Goal: Transaction & Acquisition: Purchase product/service

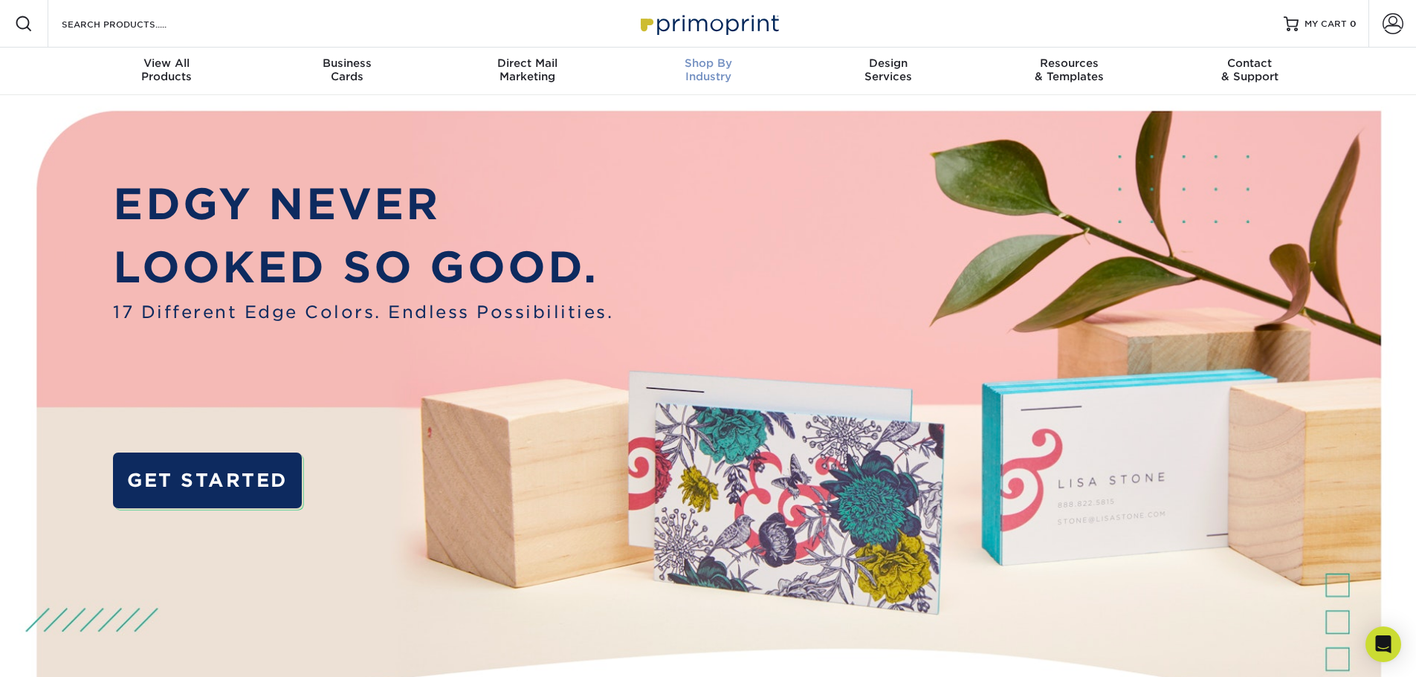
click at [724, 68] on span "Shop By" at bounding box center [708, 62] width 181 height 13
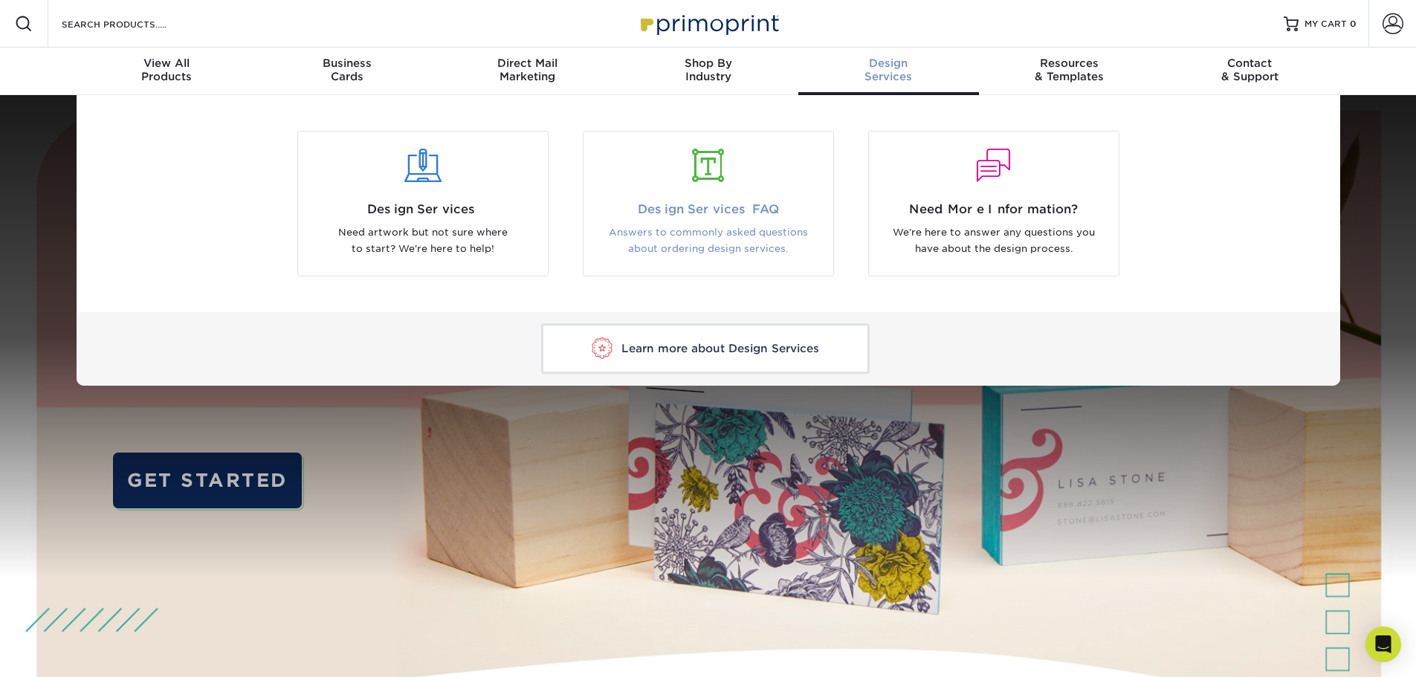
click at [738, 204] on span "Design Services FAQ" at bounding box center [707, 210] width 227 height 18
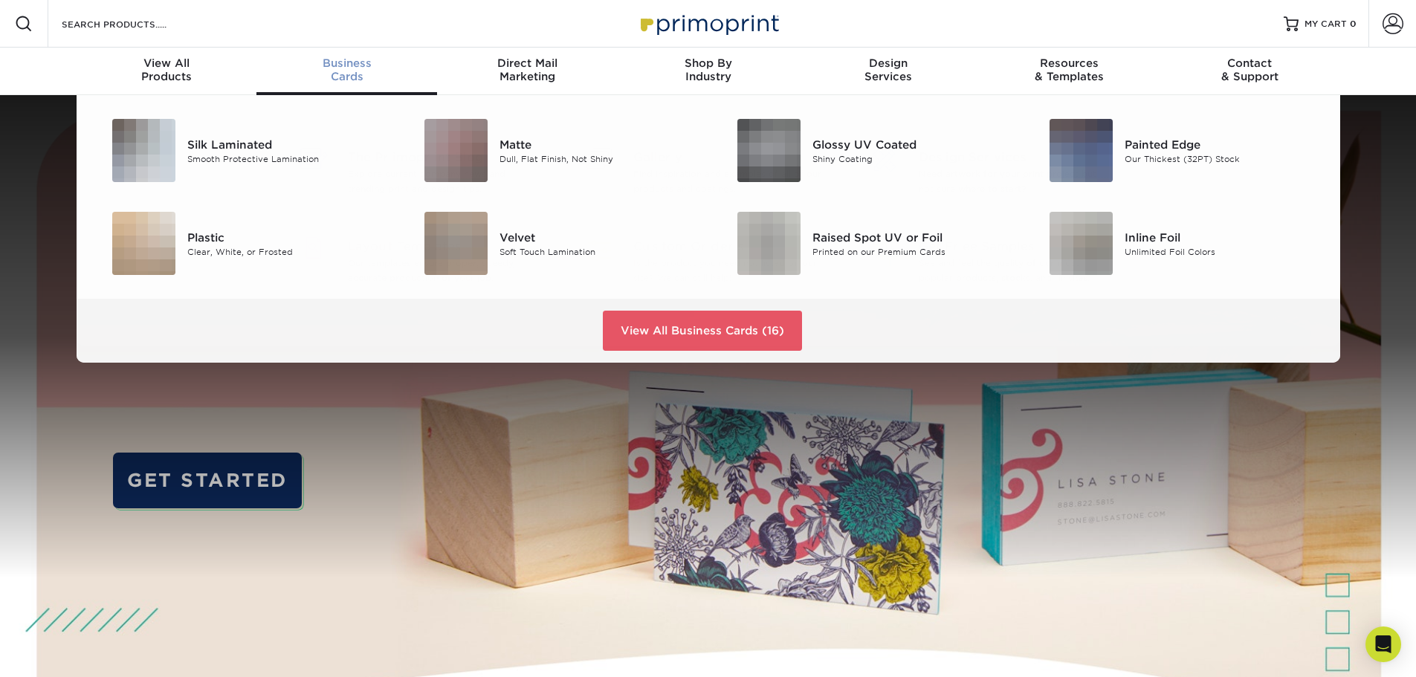
click at [358, 74] on div "Business Cards" at bounding box center [346, 69] width 181 height 27
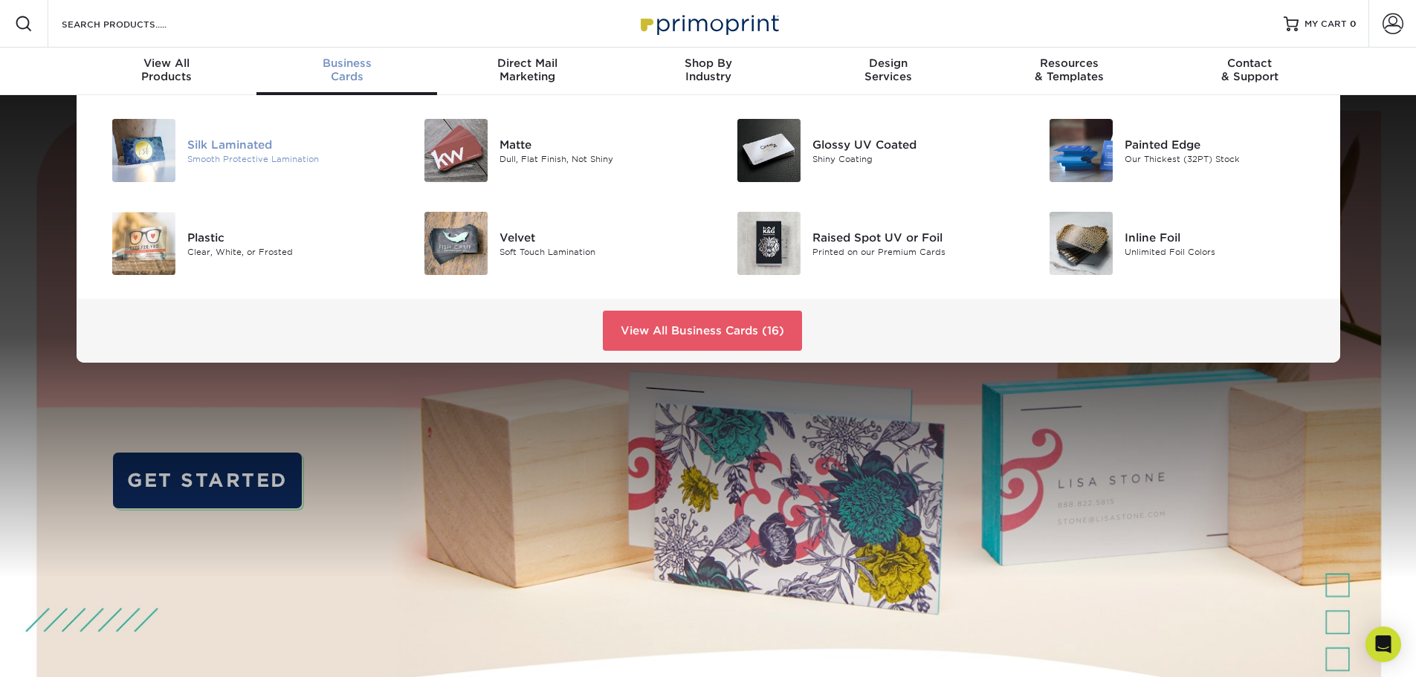
click at [233, 144] on div "Silk Laminated" at bounding box center [285, 144] width 197 height 16
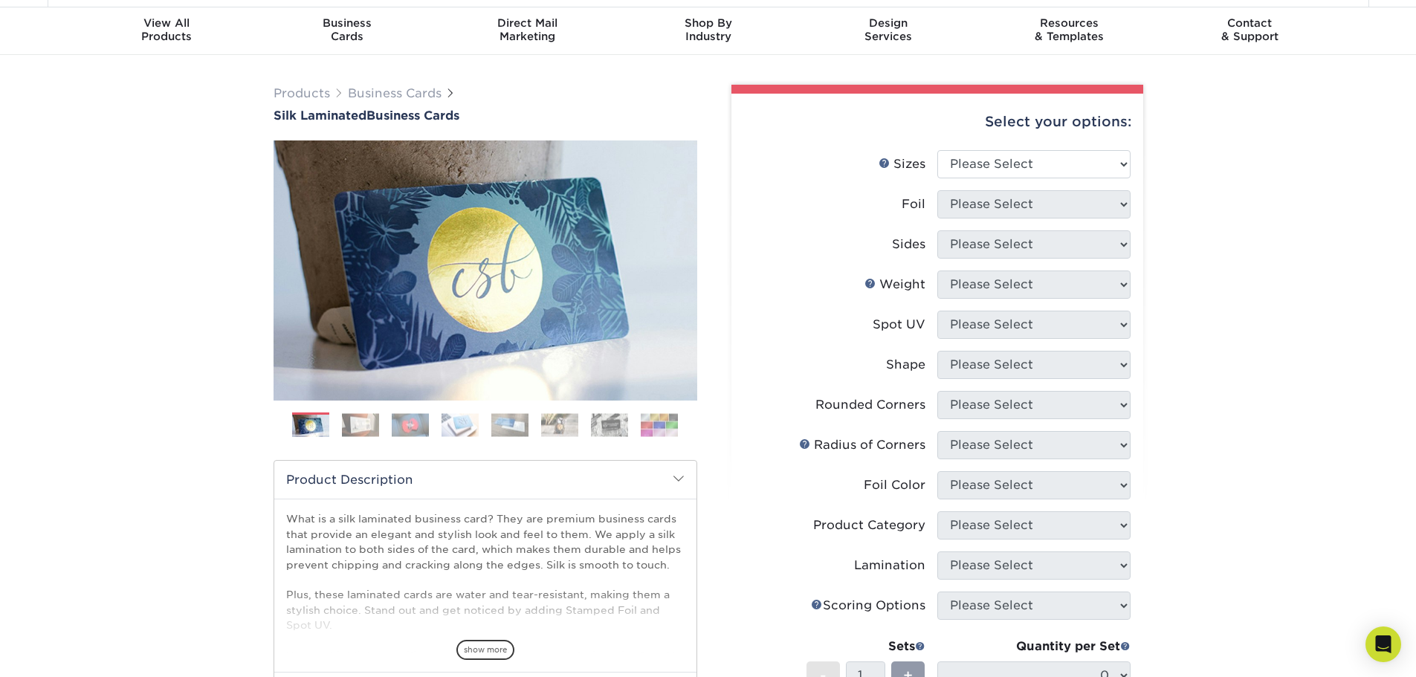
scroll to position [74, 0]
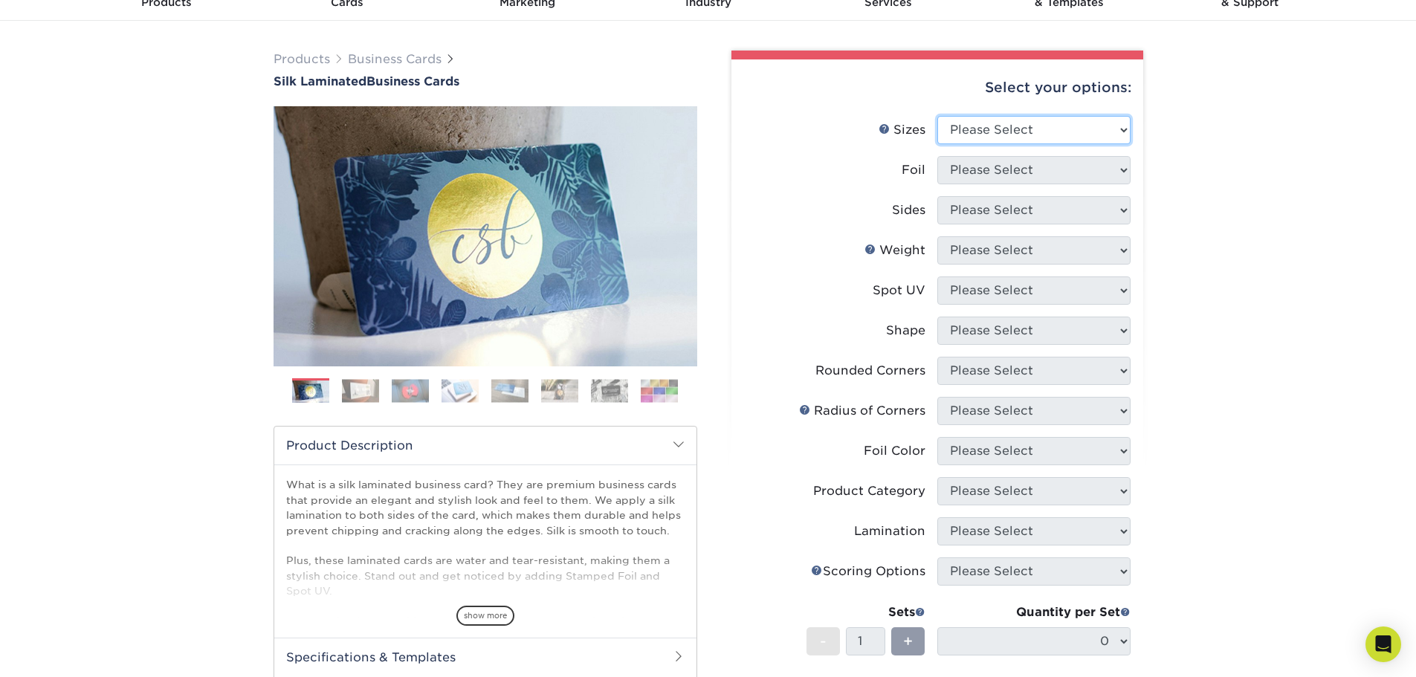
click at [1063, 129] on select "Please Select 1.5" x 3.5" - Mini 1.75" x 3.5" - Mini 2" x 2" - Square 2" x 3" -…" at bounding box center [1033, 130] width 193 height 28
select select "2.00x7.00"
click at [937, 116] on select "Please Select 1.5" x 3.5" - Mini 1.75" x 3.5" - Mini 2" x 2" - Square 2" x 3" -…" at bounding box center [1033, 130] width 193 height 28
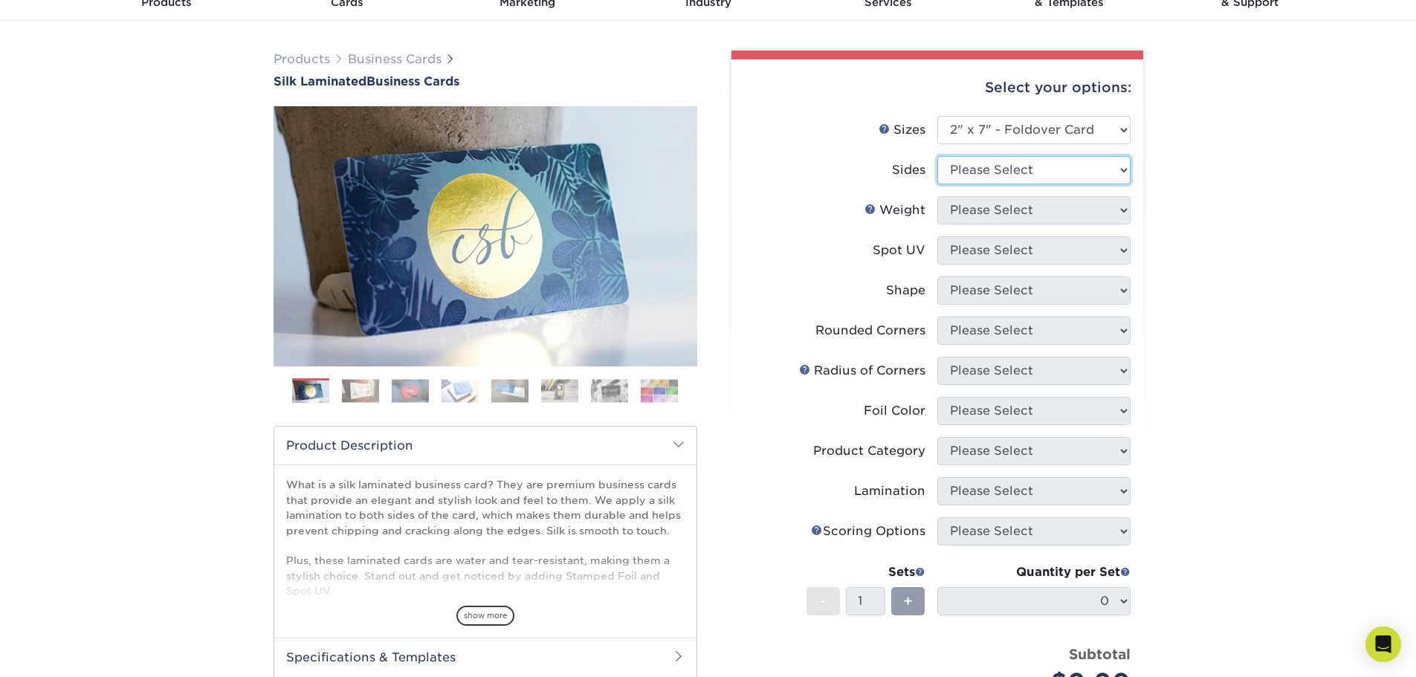
click at [1044, 172] on select "Please Select Print Both Sides Print Front Only" at bounding box center [1033, 170] width 193 height 28
select select "13abbda7-1d64-4f25-8bb2-c179b224825d"
click at [937, 156] on select "Please Select Print Both Sides Print Front Only" at bounding box center [1033, 170] width 193 height 28
click at [1051, 208] on select "Please Select 16PT" at bounding box center [1033, 210] width 193 height 28
select select "16PT"
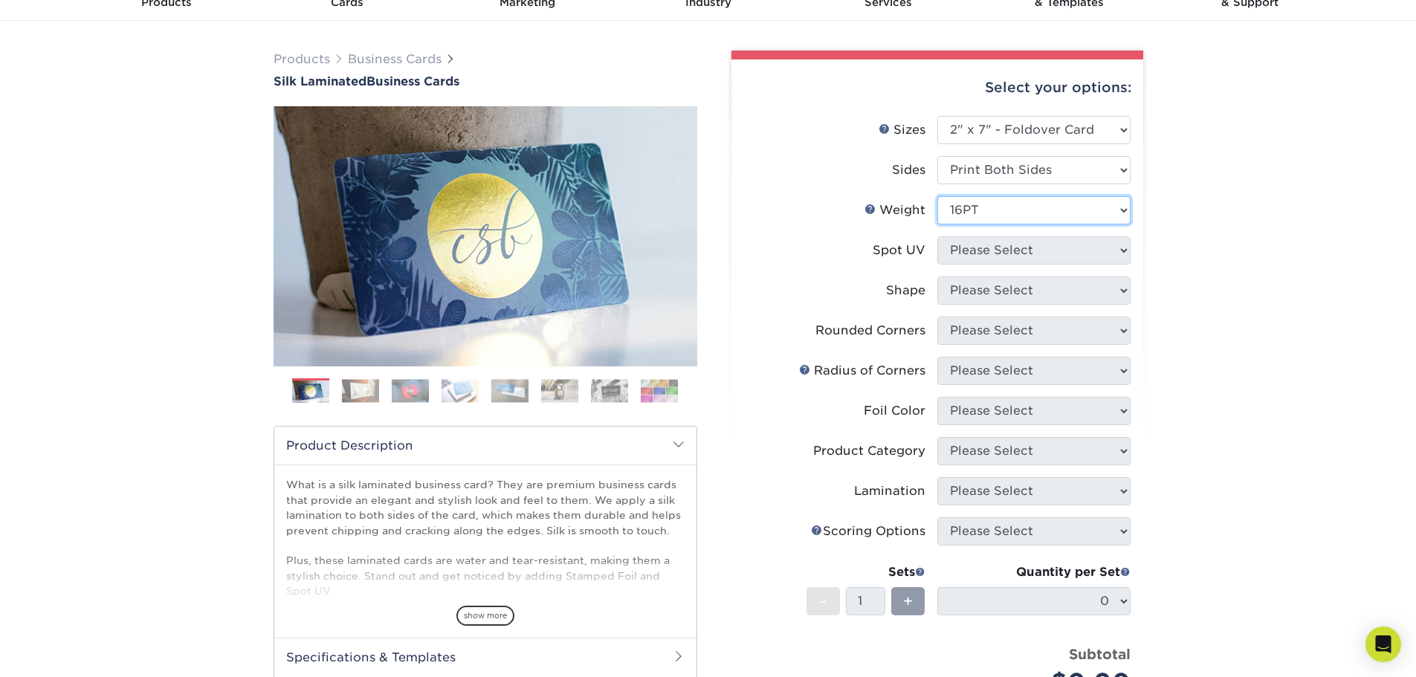
click at [937, 196] on select "Please Select 16PT" at bounding box center [1033, 210] width 193 height 28
click at [1044, 246] on select "Please Select No Spot UV Front and Back (Both Sides) Front Only Back Only" at bounding box center [1033, 250] width 193 height 28
select select "0"
click at [937, 236] on select "Please Select No Spot UV Front and Back (Both Sides) Front Only Back Only" at bounding box center [1033, 250] width 193 height 28
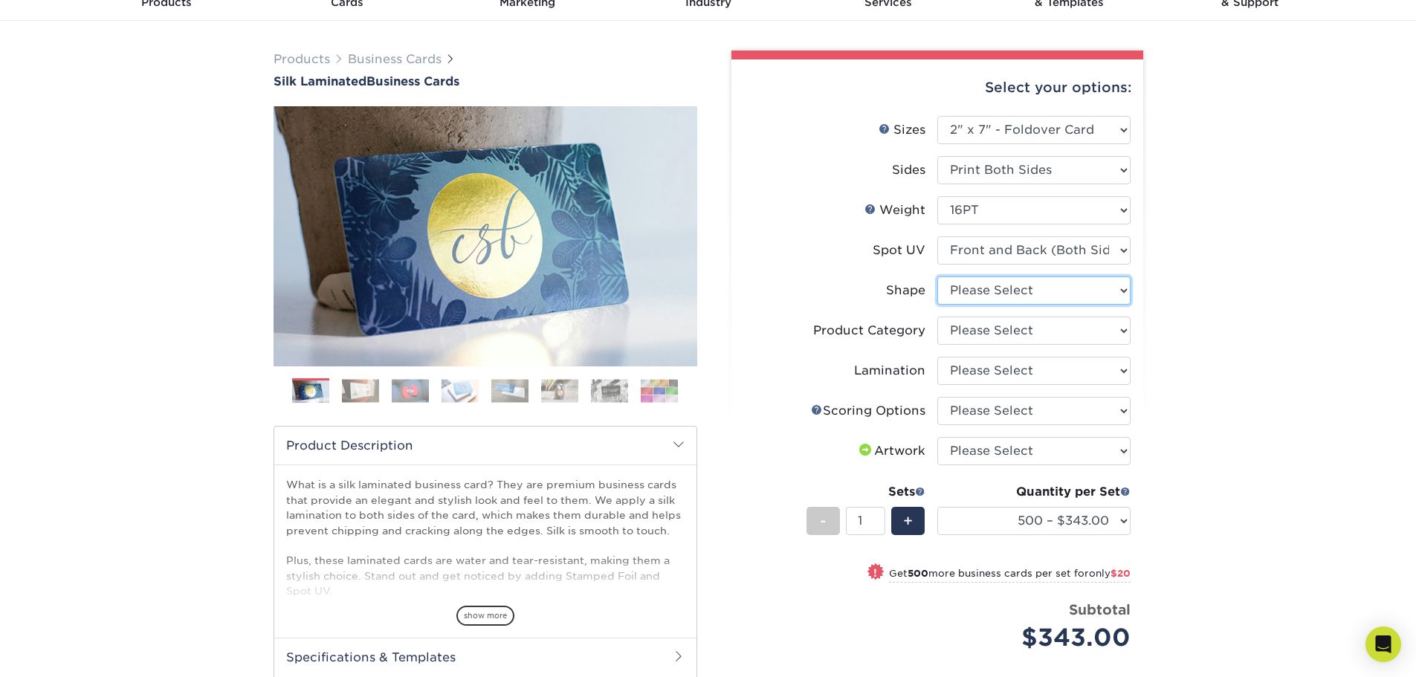
click at [1031, 292] on select "Please Select Standard" at bounding box center [1033, 290] width 193 height 28
select select "standard"
click at [937, 276] on select "Please Select Standard" at bounding box center [1033, 290] width 193 height 28
click at [1019, 330] on select "Please Select Business Cards" at bounding box center [1033, 331] width 193 height 28
select select "3b5148f1-0588-4f88-a218-97bcfdce65c1"
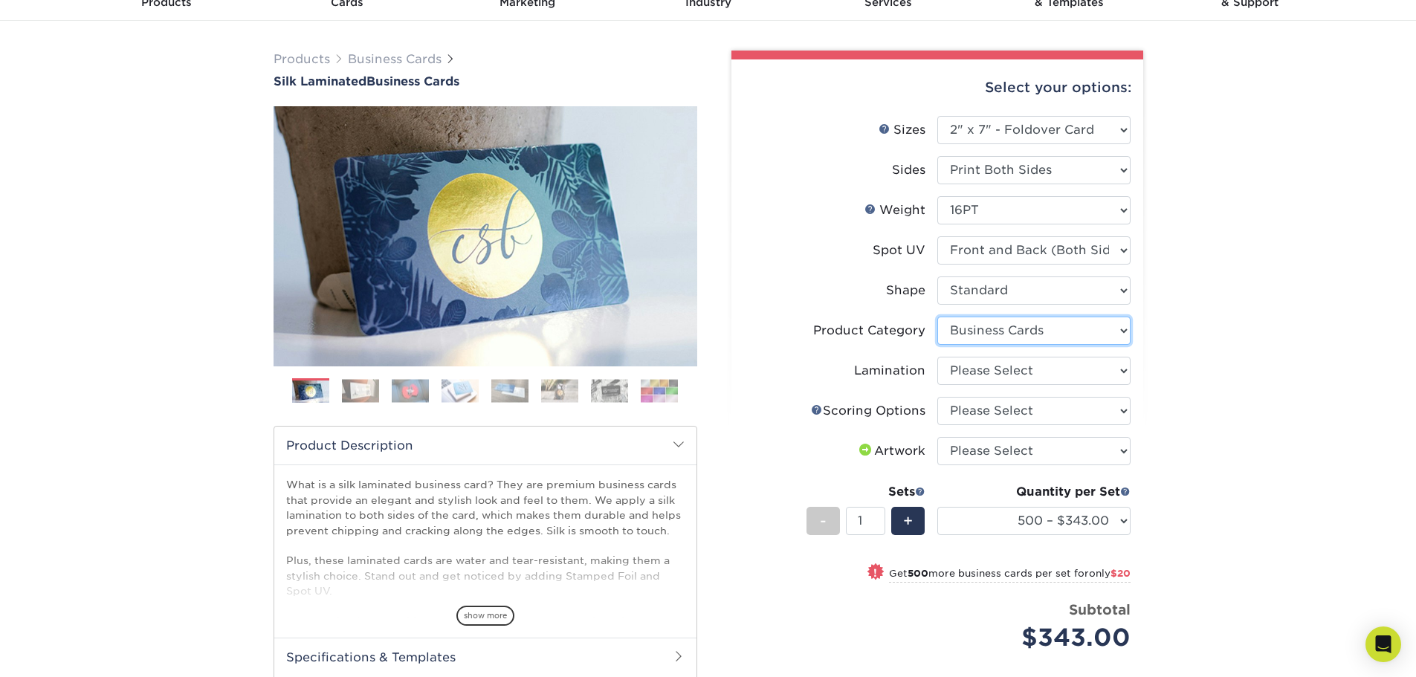
click at [937, 317] on select "Please Select Business Cards" at bounding box center [1033, 331] width 193 height 28
click at [1014, 366] on select "Please Select Silk" at bounding box center [1033, 371] width 193 height 28
select select "ccacb42f-45f7-42d3-bbd3-7c8421cf37f0"
click at [937, 357] on select "Please Select Silk" at bounding box center [1033, 371] width 193 height 28
click at [1011, 412] on select "Please Select Score in Half" at bounding box center [1033, 411] width 193 height 28
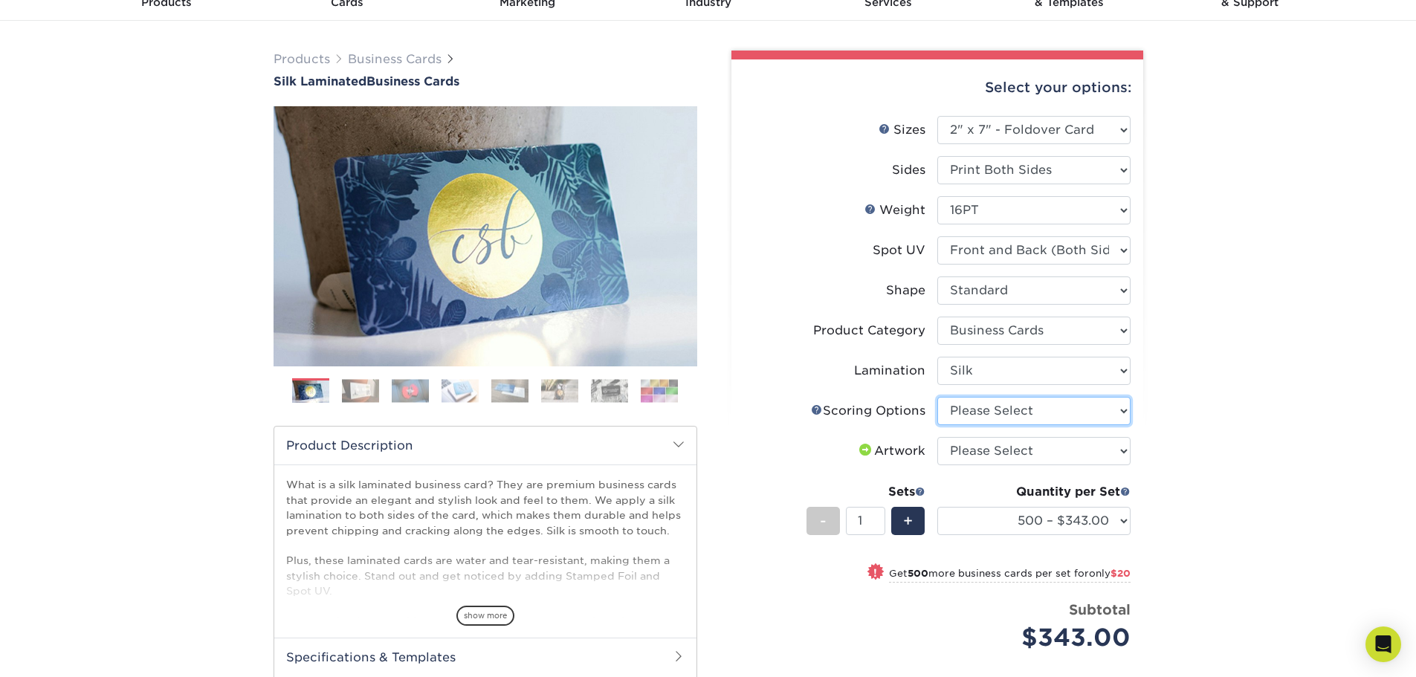
select select "b23166fa-223a-4016-b2d3-d3438452c7d9"
click at [937, 397] on select "Please Select Score in Half" at bounding box center [1033, 411] width 193 height 28
click at [994, 448] on select "Please Select I will upload files I need a design - $100" at bounding box center [1033, 451] width 193 height 28
select select "design"
click at [937, 437] on select "Please Select I will upload files I need a design - $100" at bounding box center [1033, 451] width 193 height 28
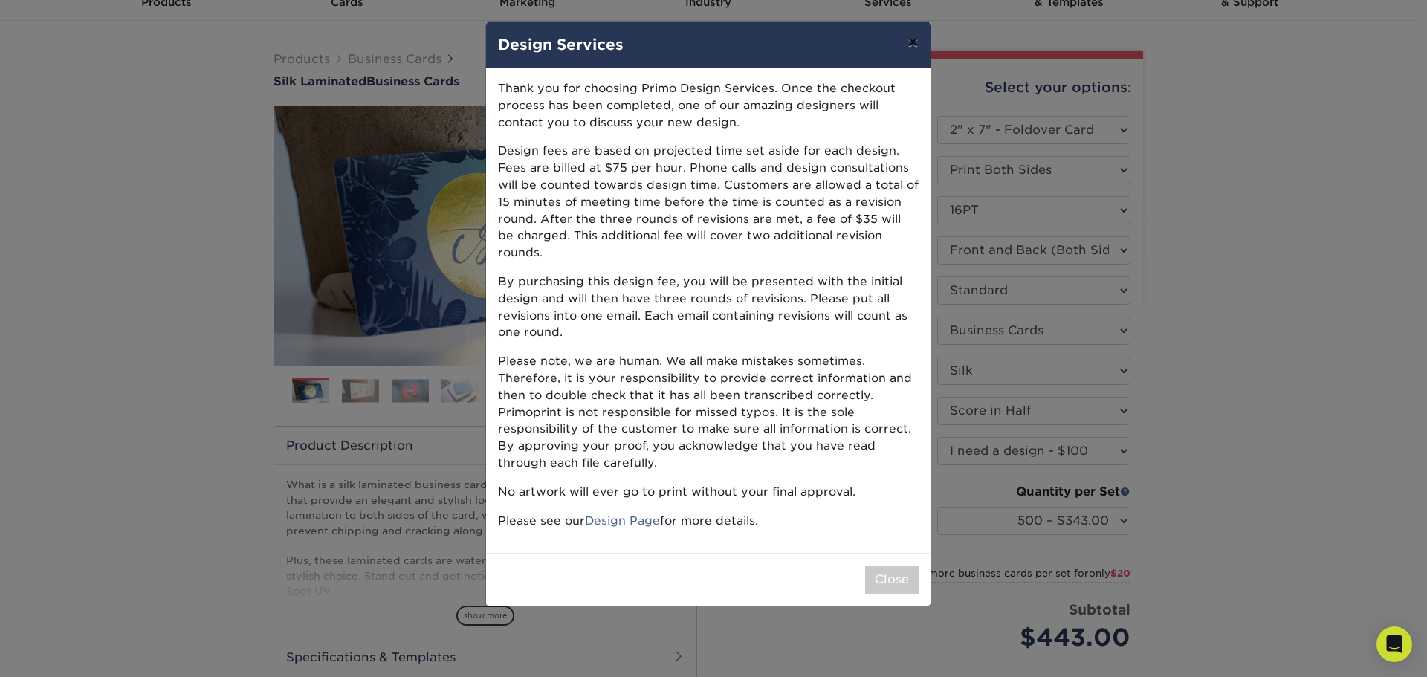
click at [908, 37] on button "×" at bounding box center [912, 43] width 34 height 42
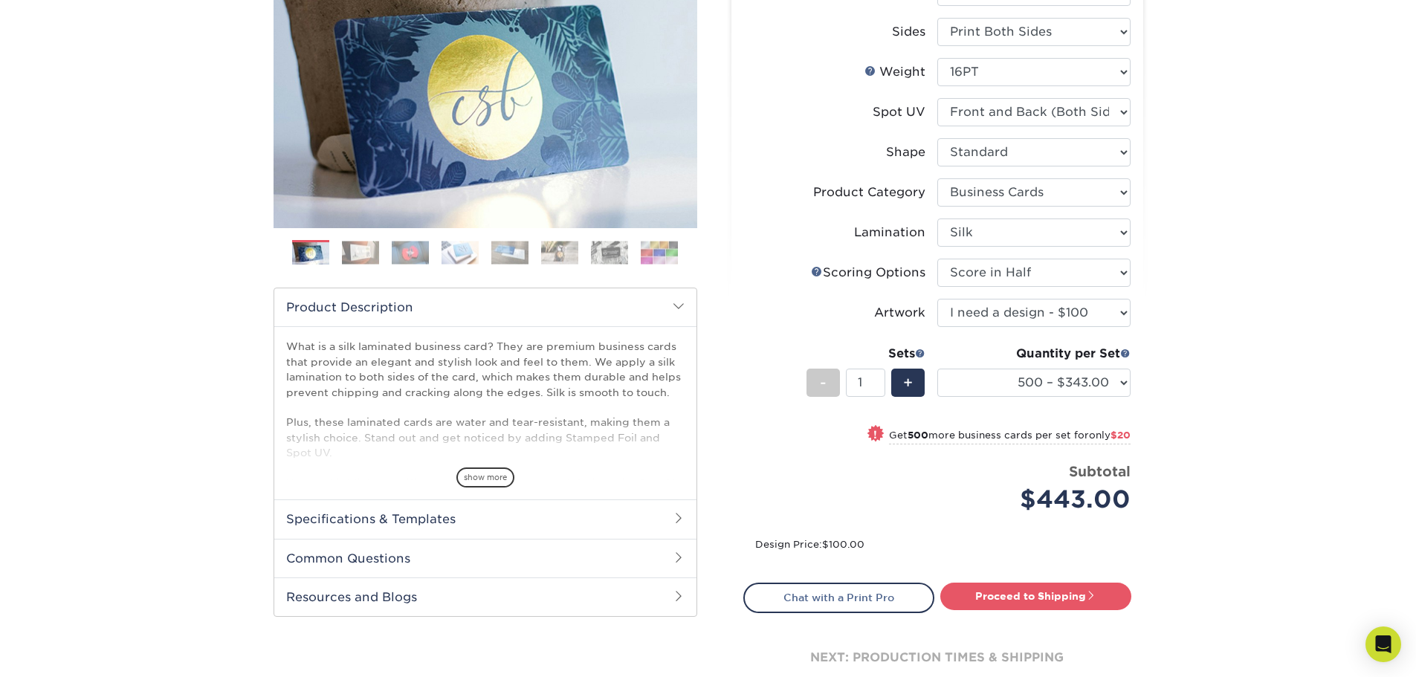
scroll to position [223, 0]
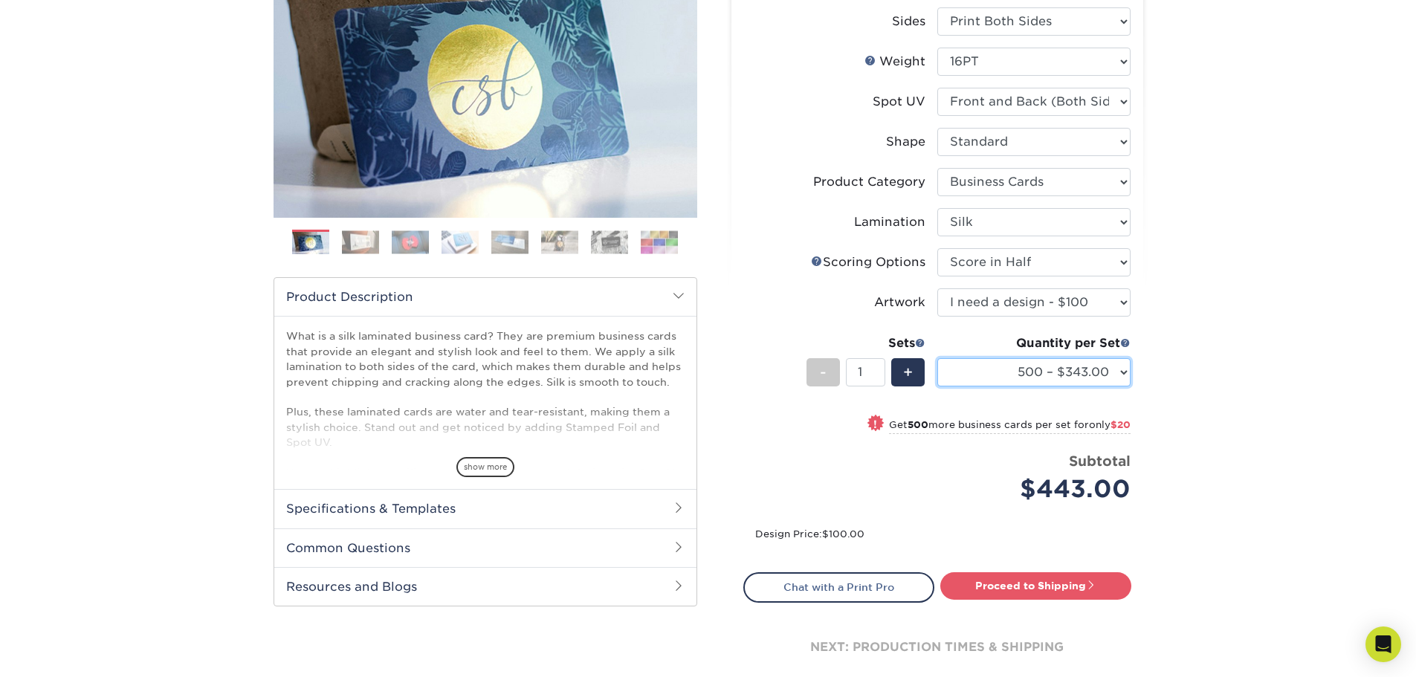
click at [1040, 375] on select "500 – $343.00 1000 – $363.00 2500 – $822.00 5000 – $1575.00 10000 – $3081.00" at bounding box center [1033, 372] width 193 height 28
select select "1000 – $363.00"
click at [937, 358] on select "500 – $343.00 1000 – $363.00 2500 – $822.00 5000 – $1575.00 10000 – $3081.00" at bounding box center [1033, 372] width 193 height 28
click at [1030, 375] on select "500 – $343.00 1000 – $363.00 2500 – $822.00 5000 – $1575.00 10000 – $3081.00" at bounding box center [1033, 372] width 193 height 28
click at [1028, 490] on div "$463.00" at bounding box center [1039, 489] width 182 height 36
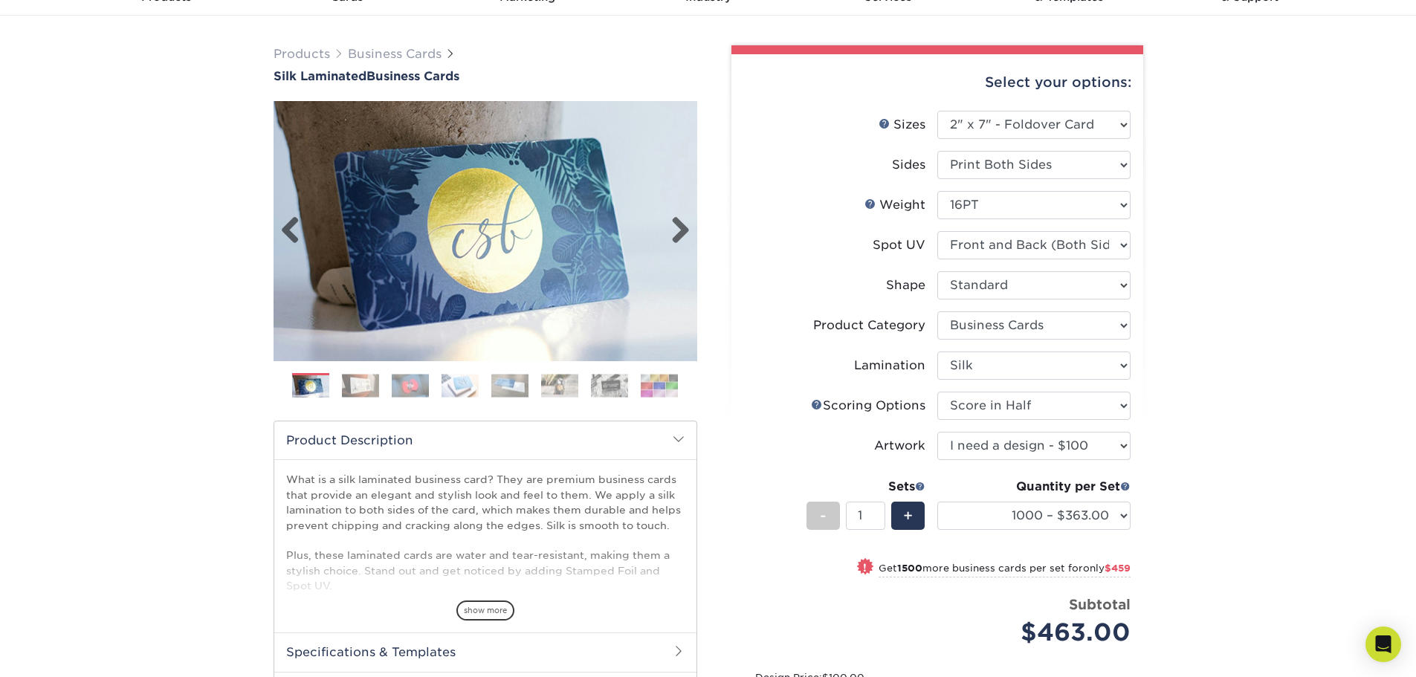
scroll to position [0, 0]
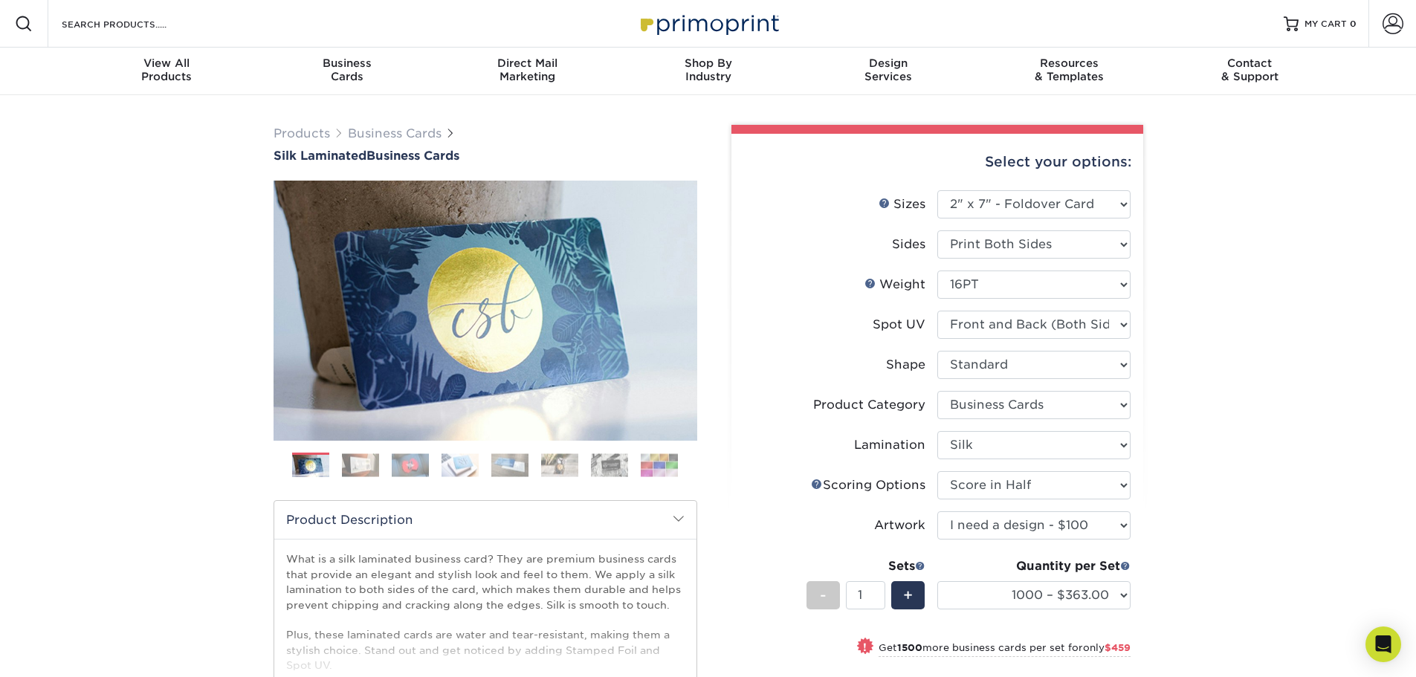
click at [38, 30] on div at bounding box center [24, 24] width 48 height 48
